Goal: Check status: Check status

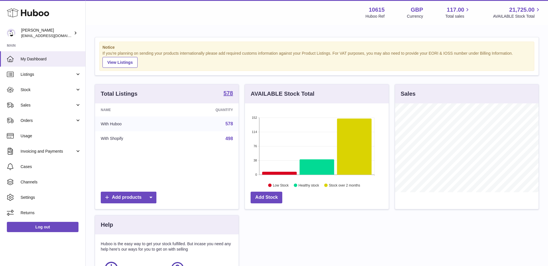
scroll to position [89, 144]
drag, startPoint x: 29, startPoint y: 91, endPoint x: 40, endPoint y: 98, distance: 13.4
click at [29, 91] on span "Stock" at bounding box center [48, 89] width 54 height 5
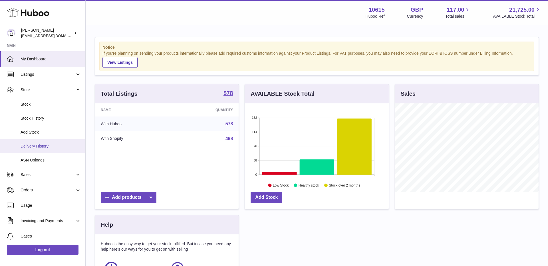
click at [37, 145] on span "Delivery History" at bounding box center [51, 146] width 60 height 5
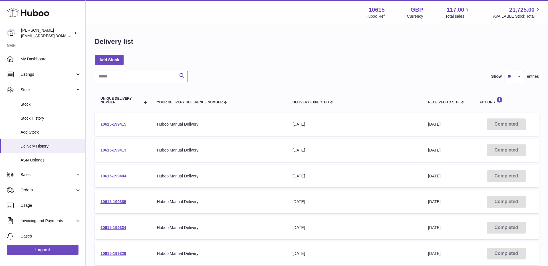
drag, startPoint x: 144, startPoint y: 78, endPoint x: 155, endPoint y: 78, distance: 11.4
click at [144, 78] on input "text" at bounding box center [141, 76] width 93 height 11
paste input "******"
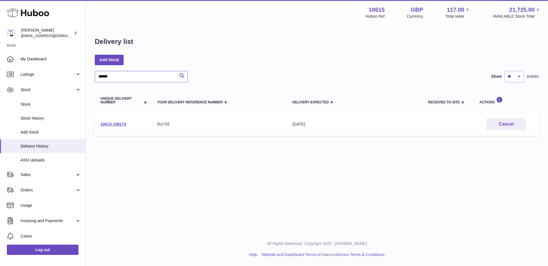
type input "******"
drag, startPoint x: 310, startPoint y: 178, endPoint x: 313, endPoint y: 145, distance: 32.7
click at [310, 178] on div "Menu Huboo 10615 Huboo Ref GBP Currency 117.00 Total sales 21,725.00 AVAILABLE …" at bounding box center [317, 116] width 462 height 233
click at [103, 125] on link "10615-198174" at bounding box center [113, 124] width 26 height 5
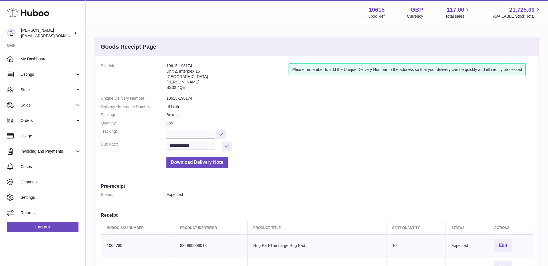
drag, startPoint x: 221, startPoint y: 123, endPoint x: 223, endPoint y: 120, distance: 3.3
click at [221, 123] on dd "955" at bounding box center [349, 123] width 366 height 5
